Goal: Task Accomplishment & Management: Manage account settings

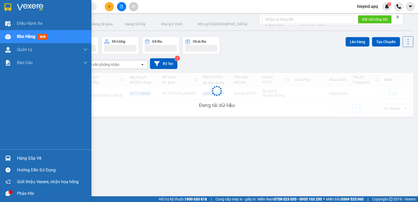
click at [18, 158] on div "Hàng sắp về" at bounding box center [52, 159] width 71 height 8
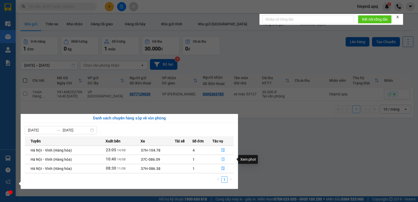
click at [222, 157] on button "button" at bounding box center [223, 159] width 21 height 8
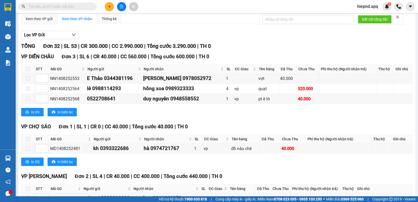
scroll to position [131, 0]
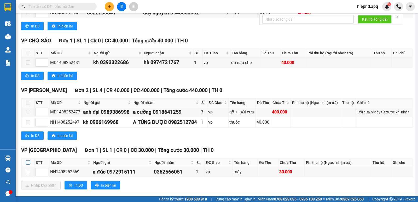
click at [28, 166] on label at bounding box center [28, 163] width 4 height 6
click at [28, 165] on input "checkbox" at bounding box center [28, 163] width 4 height 4
checkbox input "true"
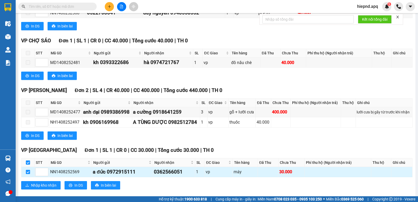
checkbox input "true"
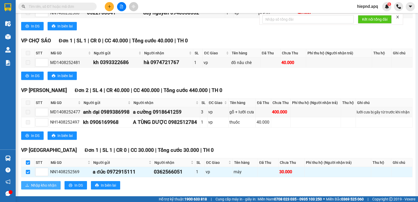
click at [34, 188] on span "Nhập kho nhận" at bounding box center [43, 186] width 25 height 6
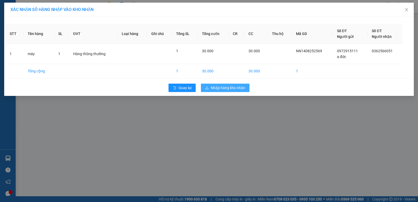
click at [208, 90] on span "download" at bounding box center [207, 88] width 4 height 4
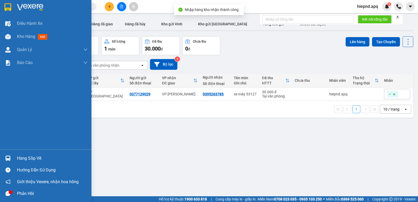
click at [35, 161] on div "Hàng sắp về" at bounding box center [52, 159] width 71 height 8
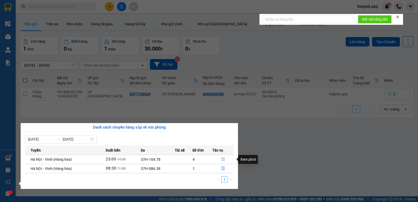
click at [223, 159] on icon "file-done" at bounding box center [224, 159] width 4 height 4
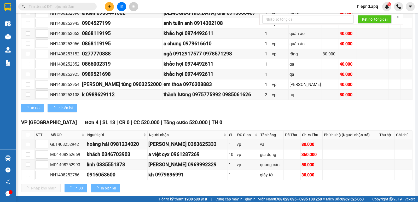
scroll to position [157, 0]
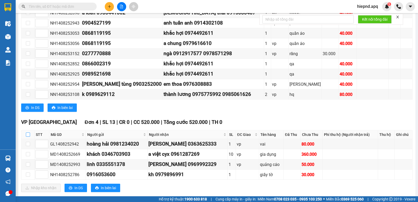
click at [29, 137] on input "checkbox" at bounding box center [28, 135] width 4 height 4
checkbox input "true"
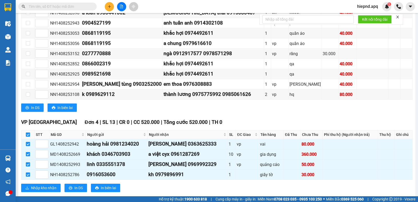
checkbox input "true"
click at [48, 191] on span "Nhập kho nhận" at bounding box center [43, 188] width 25 height 6
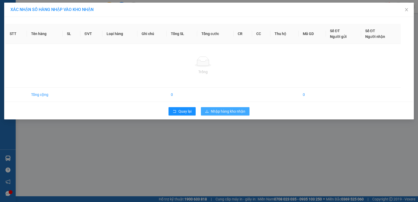
click at [207, 113] on span "download" at bounding box center [207, 112] width 4 height 4
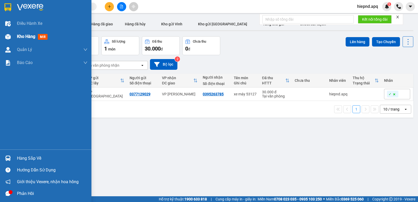
click at [23, 37] on span "Kho hàng" at bounding box center [26, 36] width 18 height 5
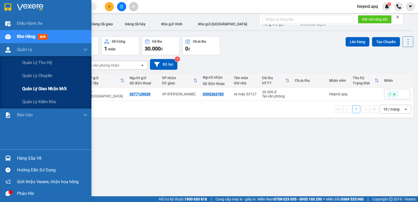
click at [39, 92] on span "Quản lý giao nhận mới" at bounding box center [44, 89] width 44 height 7
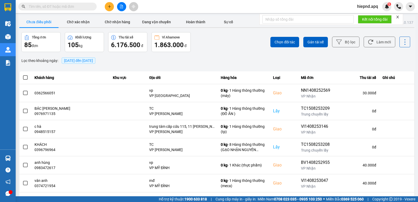
click at [80, 62] on span "[DATE] đến [DATE]" at bounding box center [78, 61] width 29 height 4
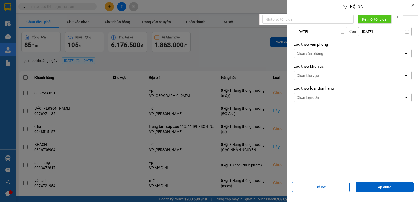
click at [331, 32] on input "[DATE]" at bounding box center [320, 31] width 53 height 8
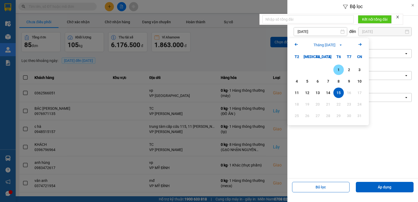
click at [337, 71] on div "1" at bounding box center [338, 70] width 7 height 6
type input "[DATE]"
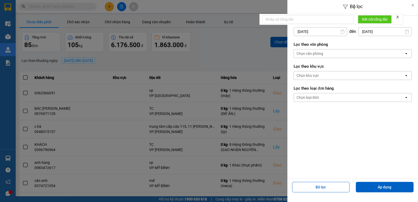
click at [333, 54] on div "Chọn văn phòng" at bounding box center [349, 53] width 110 height 8
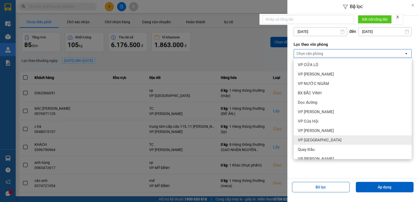
click at [331, 138] on div "VP [GEOGRAPHIC_DATA]" at bounding box center [353, 139] width 118 height 9
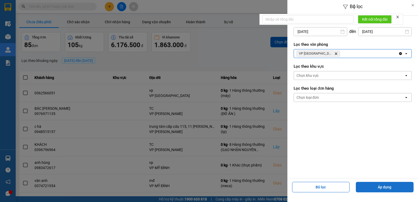
drag, startPoint x: 365, startPoint y: 185, endPoint x: 361, endPoint y: 187, distance: 3.7
click at [364, 186] on button "Áp dụng" at bounding box center [385, 187] width 58 height 10
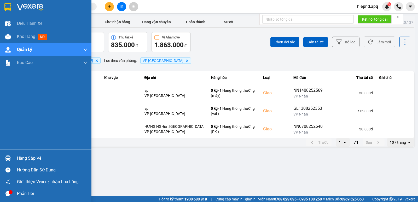
click at [22, 159] on div "Hàng sắp về" at bounding box center [52, 159] width 71 height 8
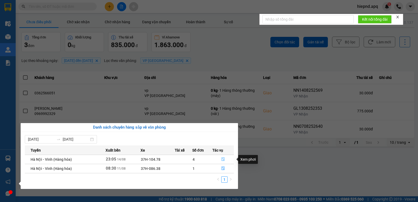
click at [224, 159] on icon "file-done" at bounding box center [224, 159] width 4 height 4
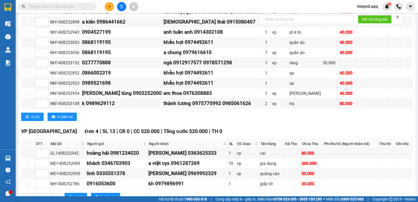
scroll to position [173, 0]
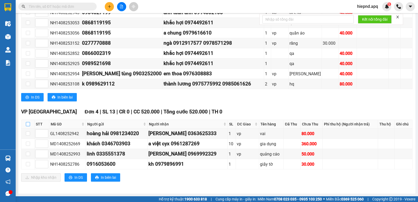
click at [29, 124] on input "checkbox" at bounding box center [28, 124] width 4 height 4
checkbox input "true"
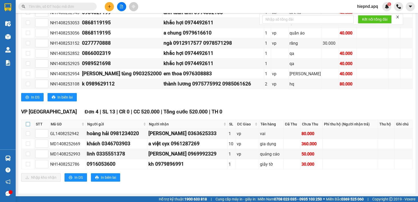
checkbox input "true"
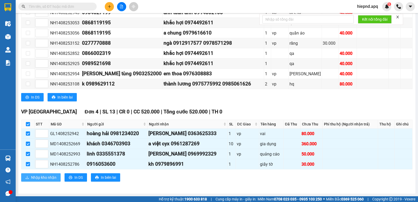
click at [42, 177] on span "Nhập kho nhận" at bounding box center [43, 178] width 25 height 6
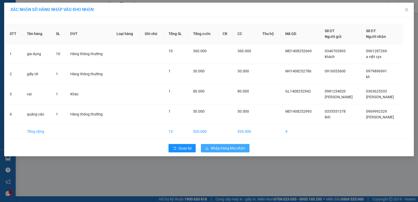
click at [230, 150] on span "Nhập hàng kho nhận" at bounding box center [228, 148] width 35 height 6
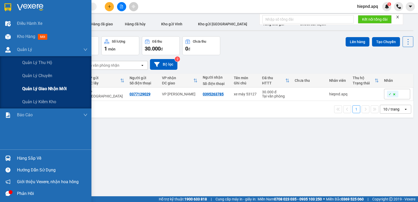
click at [39, 93] on div "Quản lý giao nhận mới" at bounding box center [54, 88] width 65 height 13
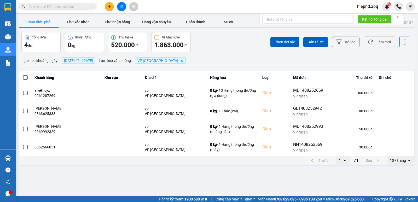
click at [93, 61] on span "[DATE] đến [DATE]" at bounding box center [78, 61] width 29 height 4
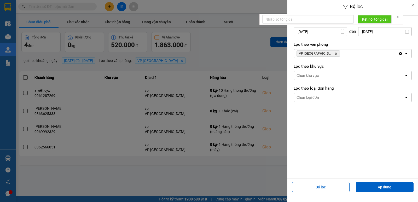
click at [321, 166] on div "Bộ lọc Lọc theo khoảng [DATE] Press the down arrow key to interact with the cal…" at bounding box center [217, 166] width 398 height 0
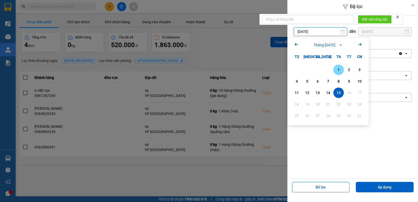
click at [338, 68] on div "1" at bounding box center [338, 70] width 7 height 6
type input "[DATE]"
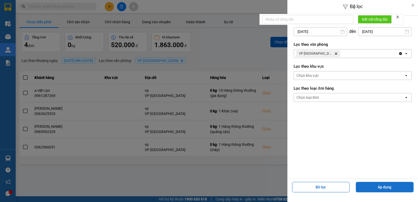
click at [374, 183] on button "Áp dụng" at bounding box center [385, 187] width 58 height 10
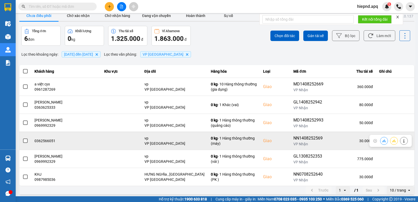
scroll to position [8, 0]
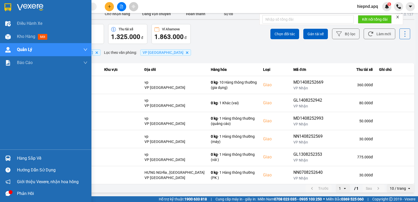
click at [34, 161] on div "Hàng sắp về" at bounding box center [52, 159] width 71 height 8
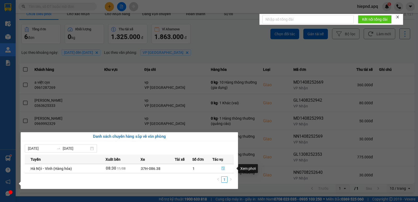
click at [224, 167] on icon "file-done" at bounding box center [224, 169] width 4 height 4
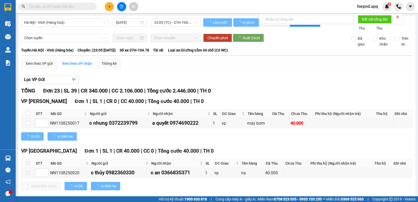
type input "[DATE]"
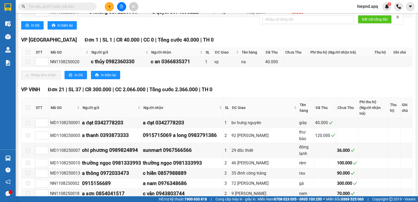
scroll to position [27, 0]
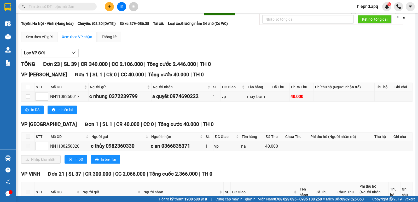
click at [399, 16] on icon "close" at bounding box center [398, 17] width 4 height 4
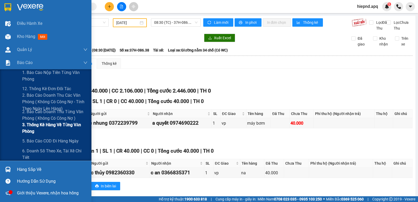
click at [50, 128] on span "3. Thống kê hàng về từng văn phòng" at bounding box center [54, 128] width 65 height 13
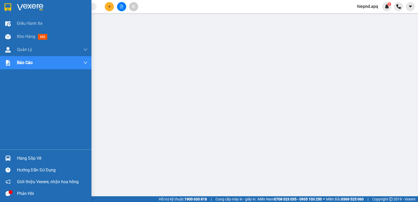
click at [24, 160] on div "Hàng sắp về" at bounding box center [52, 159] width 71 height 8
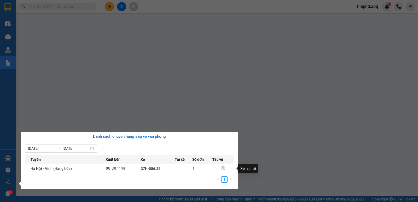
click at [224, 167] on icon "file-done" at bounding box center [224, 169] width 4 height 4
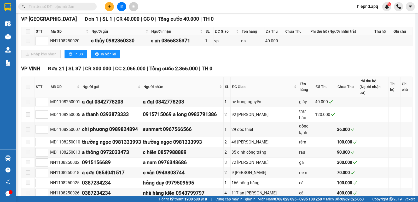
scroll to position [131, 0]
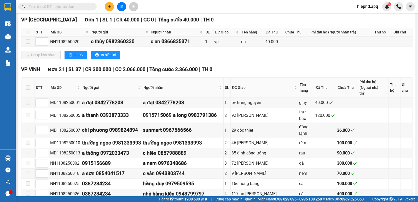
click at [286, 71] on div "TỔNG Đơn 23 | SL 39 | CR 340.000 | CC 2.106.000 | Tổng cước 2.446.000 | TH 0 VP…" at bounding box center [217, 151] width 392 height 390
click at [204, 59] on div "Nhập kho nhận In DS In biên lai" at bounding box center [217, 55] width 392 height 8
click at [206, 63] on div "VP [GEOGRAPHIC_DATA] 1 | SL 1 | CR 40.000 | CC 0 | Tổng cước 40.000 | TH 0 STT …" at bounding box center [217, 39] width 392 height 47
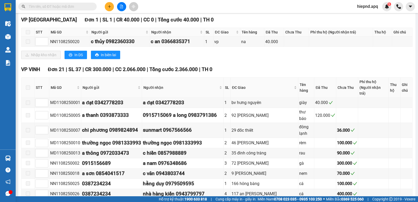
click at [208, 72] on span "TH 0" at bounding box center [207, 69] width 11 height 6
click at [205, 72] on span "TH 0" at bounding box center [207, 69] width 11 height 6
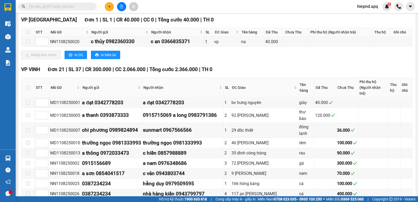
click at [230, 59] on div "Nhập kho nhận In DS In biên lai" at bounding box center [217, 55] width 392 height 8
drag, startPoint x: 214, startPoint y: 70, endPoint x: 158, endPoint y: 78, distance: 56.2
click at [152, 79] on div "TỔNG Đơn 23 | SL 39 | CR 340.000 | CC 2.106.000 | Tổng cước 2.446.000 | TH 0 VP…" at bounding box center [217, 151] width 392 height 390
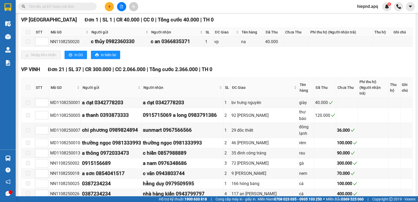
click at [220, 70] on div "TỔNG Đơn 23 | SL 39 | CR 340.000 | CC 2.106.000 | Tổng cước 2.446.000 | TH 0 VP…" at bounding box center [217, 151] width 392 height 390
drag, startPoint x: 225, startPoint y: 76, endPoint x: 16, endPoint y: 77, distance: 209.0
click at [50, 85] on div "VP VINH Đơn 21 | SL 37 | CR 300.000 | CC 2.066.000 | Tổng cước 2.366.000 | TH 0…" at bounding box center [217, 204] width 392 height 277
click at [242, 73] on div "VP VINH Đơn 21 | SL 37 | CR 300.000 | CC 2.066.000 | Tổng cước 2.366.000 | TH 0" at bounding box center [217, 70] width 392 height 8
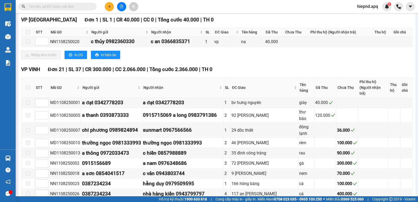
click at [242, 73] on div "VP VINH Đơn 21 | SL 37 | CR 300.000 | CC 2.066.000 | Tổng cước 2.366.000 | TH 0" at bounding box center [217, 70] width 392 height 8
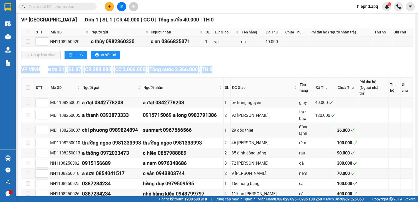
click at [242, 73] on div "VP VINH Đơn 21 | SL 37 | CR 300.000 | CC 2.066.000 | Tổng cước 2.366.000 | TH 0" at bounding box center [217, 70] width 392 height 8
